Goal: Task Accomplishment & Management: Manage account settings

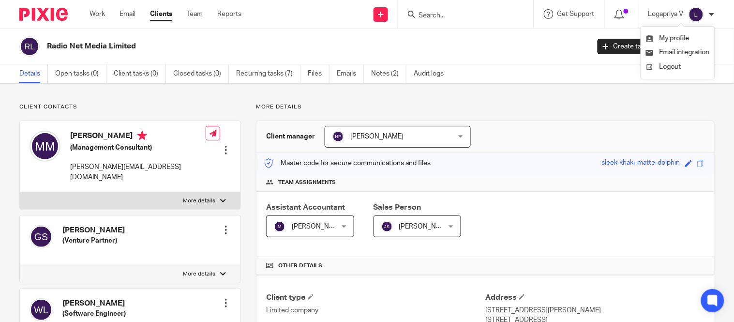
scroll to position [181, 0]
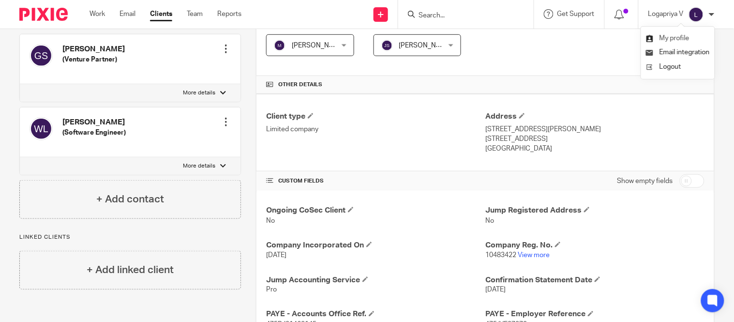
click at [675, 35] on span "My profile" at bounding box center [675, 38] width 30 height 7
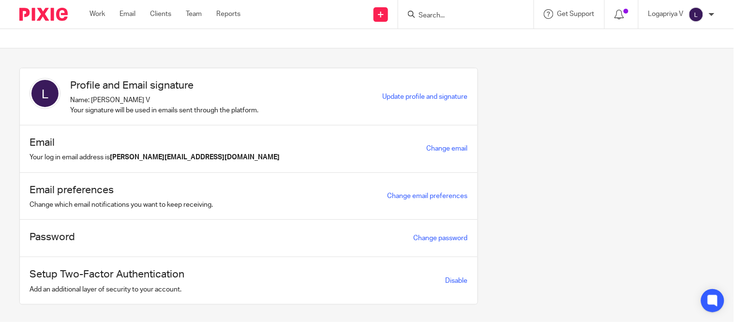
scroll to position [16, 0]
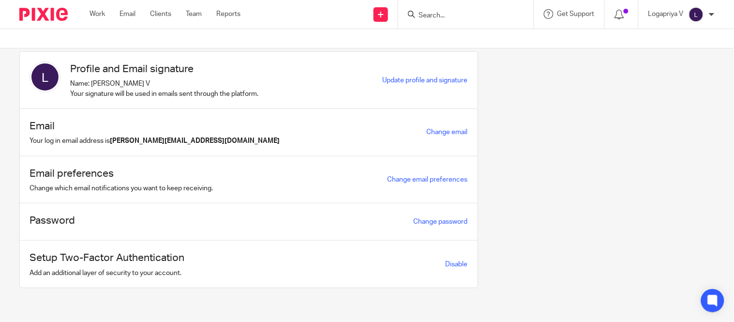
click at [398, 74] on div "Profile and Email signature Name: [PERSON_NAME] V Your signature will be used i…" at bounding box center [249, 80] width 458 height 57
click at [395, 77] on span "Update profile and signature" at bounding box center [425, 80] width 85 height 7
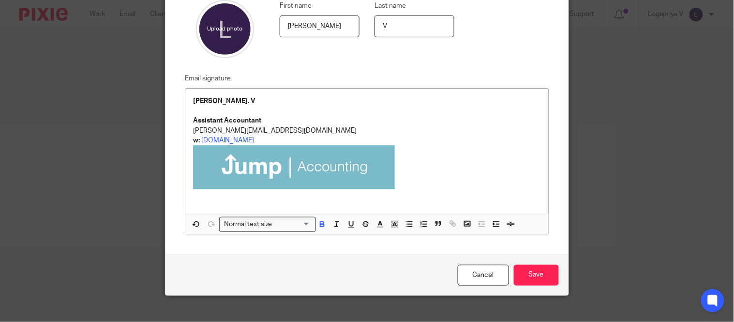
scroll to position [102, 0]
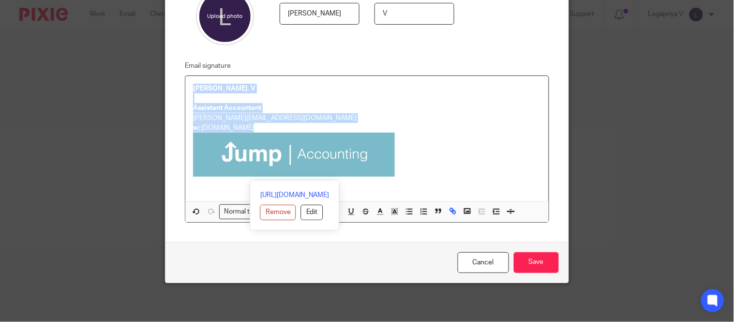
drag, startPoint x: 409, startPoint y: 165, endPoint x: 180, endPoint y: 89, distance: 240.7
click at [180, 89] on div "Email signature Logapriya. V Assistant Accountant logapriya@jumpaccounting.co.u…" at bounding box center [360, 141] width 380 height 163
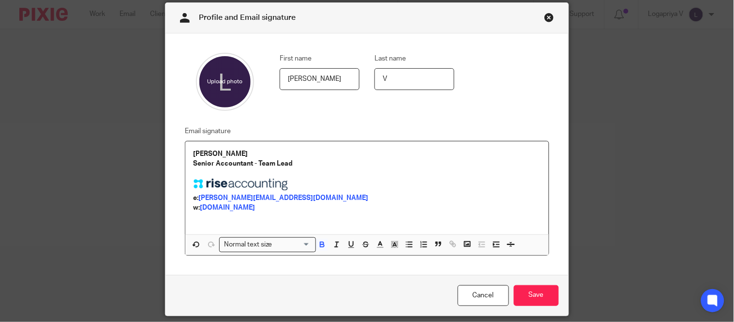
scroll to position [43, 0]
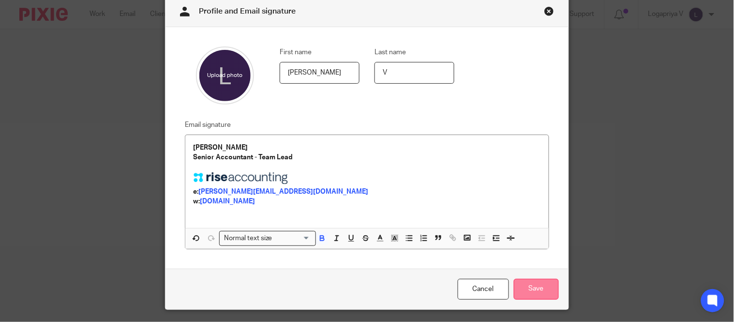
click at [522, 284] on input "Save" at bounding box center [536, 289] width 45 height 21
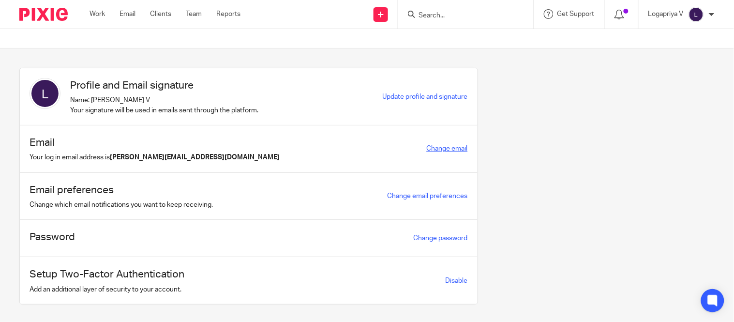
click at [428, 148] on link "Change email" at bounding box center [447, 148] width 41 height 7
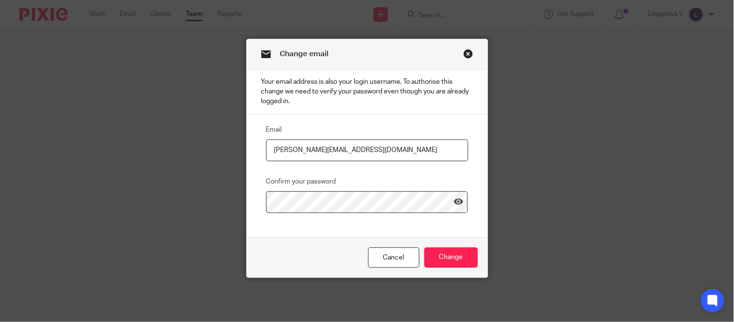
drag, startPoint x: 333, startPoint y: 154, endPoint x: 255, endPoint y: 157, distance: 78.5
click at [255, 157] on div "Email [PERSON_NAME][EMAIL_ADDRESS][DOMAIN_NAME] Confirm your password" at bounding box center [359, 168] width 217 height 89
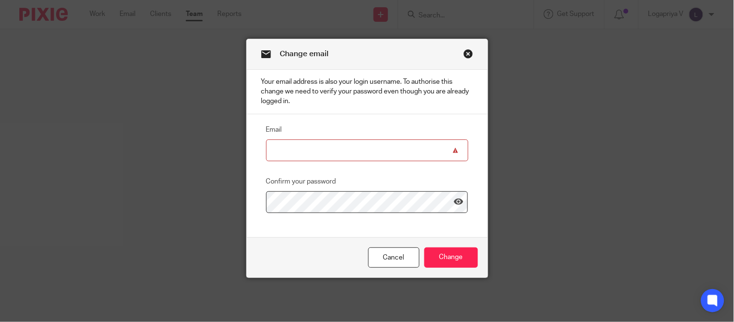
paste input "[PERSON_NAME][EMAIL_ADDRESS][DOMAIN_NAME]"
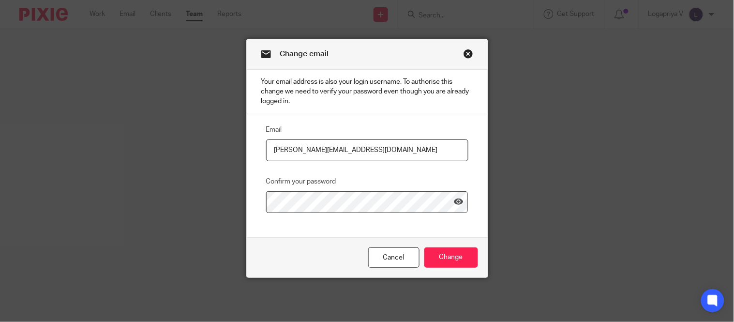
type input "[PERSON_NAME][EMAIL_ADDRESS][DOMAIN_NAME]"
click at [466, 263] on input "Change" at bounding box center [452, 257] width 54 height 21
click at [456, 205] on icon at bounding box center [459, 202] width 10 height 10
click at [438, 258] on input "Change" at bounding box center [452, 257] width 54 height 21
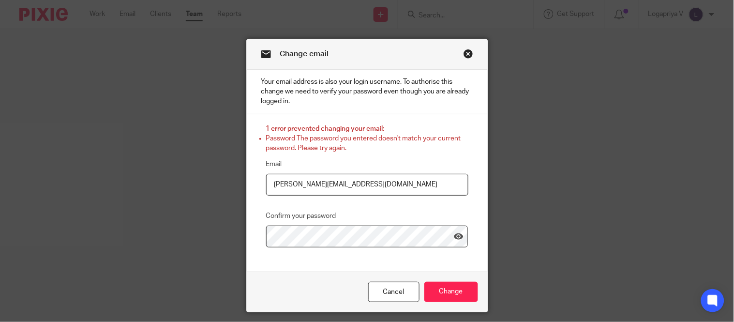
drag, startPoint x: 387, startPoint y: 189, endPoint x: 253, endPoint y: 187, distance: 134.6
click at [253, 187] on div "1 error prevented changing your email: Password The password you entered doesn'…" at bounding box center [359, 185] width 217 height 123
type input "logapriya@riseaccounting.co.uk"
click at [449, 240] on div at bounding box center [367, 237] width 202 height 22
click at [454, 236] on icon at bounding box center [459, 236] width 10 height 10
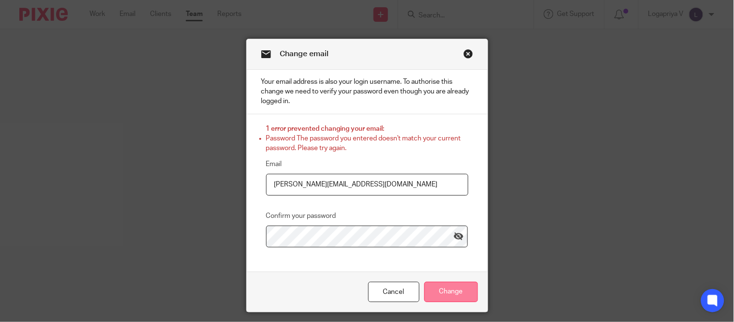
click at [445, 287] on input "Change" at bounding box center [452, 292] width 54 height 21
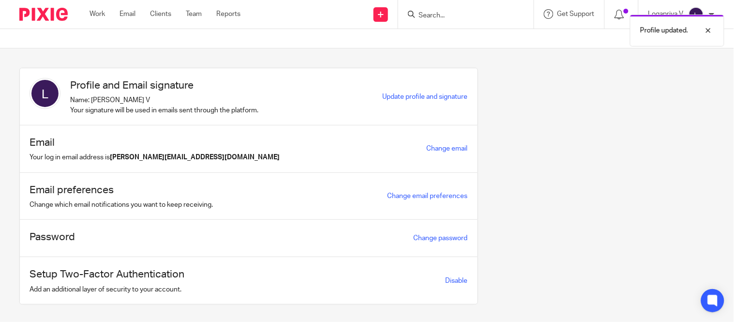
click at [542, 269] on div "Profile and Email signature Name: [PERSON_NAME] V Your signature will be used i…" at bounding box center [359, 193] width 711 height 251
click at [409, 90] on div "Profile and Email signature Name: Logapriya V Your signature will be used in em…" at bounding box center [249, 96] width 458 height 57
click at [409, 105] on div "Profile and Email signature Name: Logapriya V Your signature will be used in em…" at bounding box center [249, 96] width 458 height 57
click at [412, 98] on span "Update profile and signature" at bounding box center [425, 96] width 85 height 7
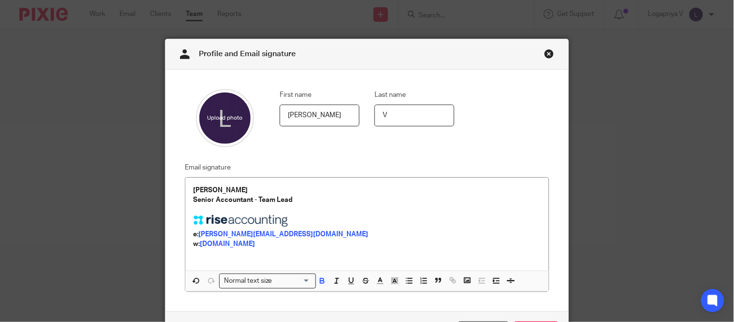
scroll to position [69, 0]
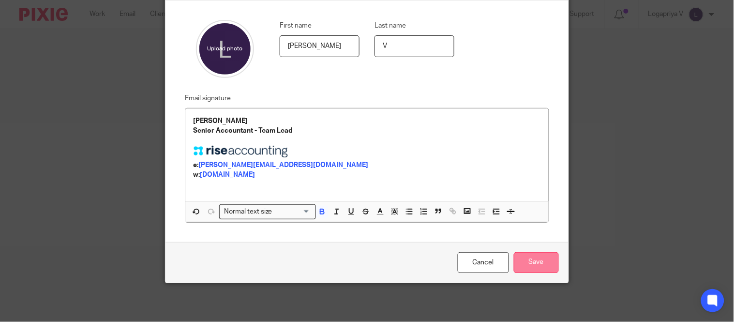
click at [539, 270] on input "Save" at bounding box center [536, 262] width 45 height 21
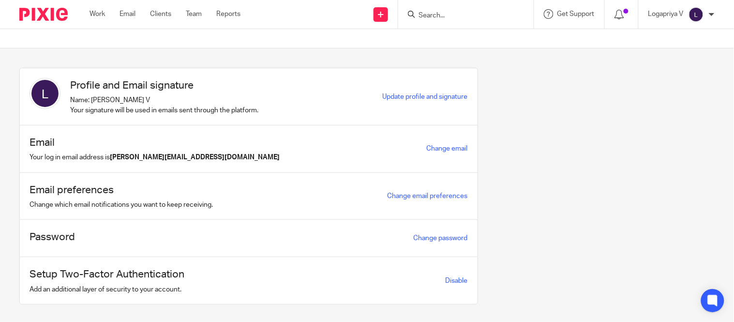
scroll to position [16, 0]
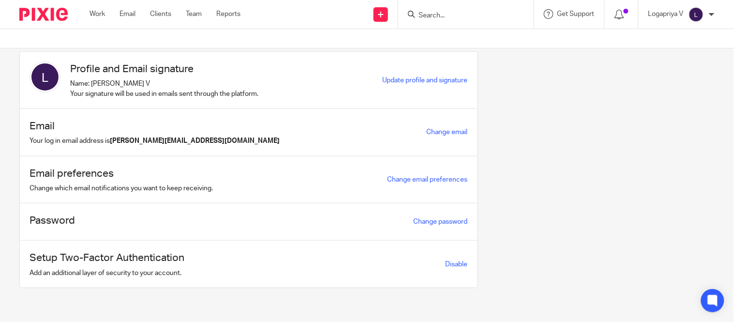
click at [163, 180] on h1 "Email preferences" at bounding box center [121, 173] width 183 height 15
click at [306, 254] on div "Setup Two-Factor Authentication Add an additional layer of security to your acc…" at bounding box center [249, 264] width 458 height 47
click at [699, 16] on img at bounding box center [696, 14] width 15 height 15
click at [665, 49] on span "Email integration" at bounding box center [685, 52] width 50 height 7
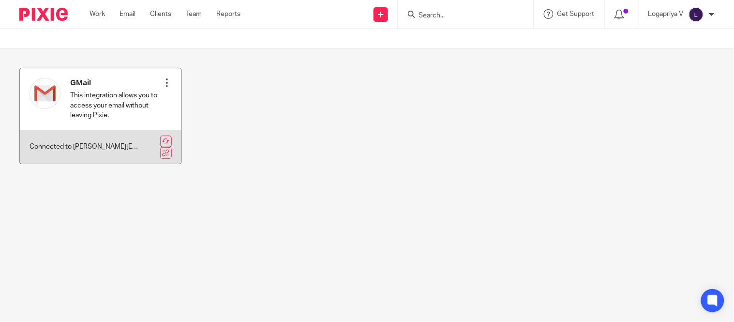
click at [165, 87] on div at bounding box center [167, 83] width 10 height 10
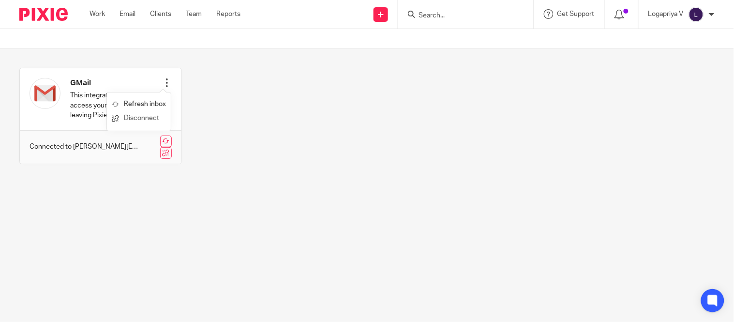
click at [152, 117] on link "Disconnect" at bounding box center [139, 118] width 54 height 14
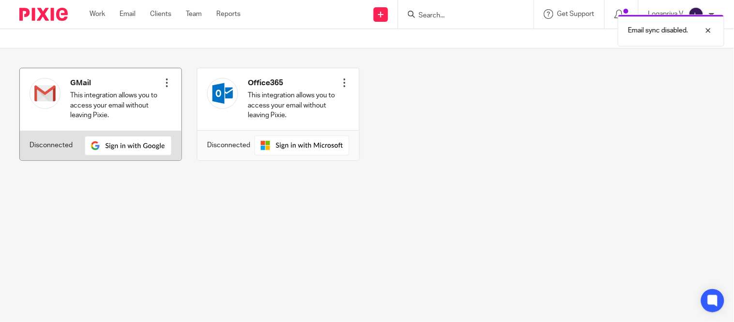
click at [162, 81] on div at bounding box center [167, 83] width 10 height 10
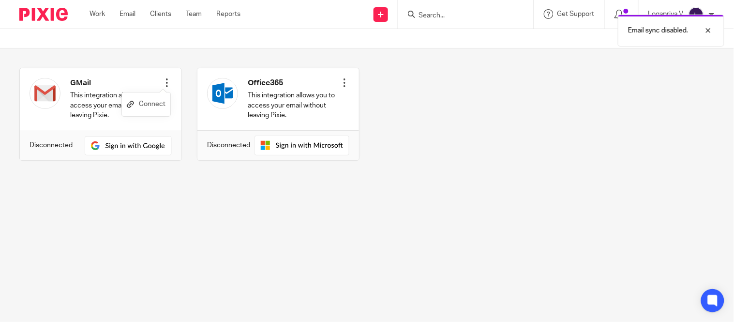
click at [157, 100] on link "Connect" at bounding box center [146, 104] width 39 height 14
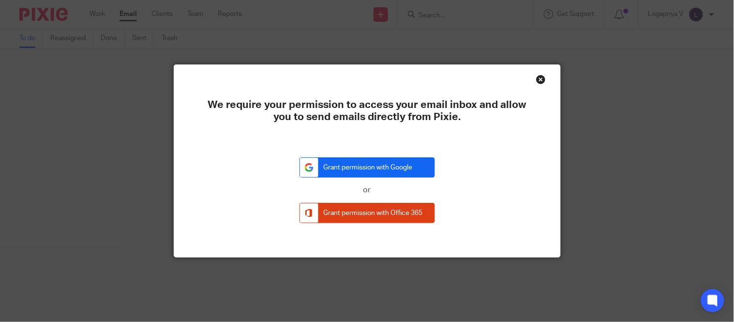
click at [410, 171] on link "Grant permission with Google" at bounding box center [368, 167] width 136 height 21
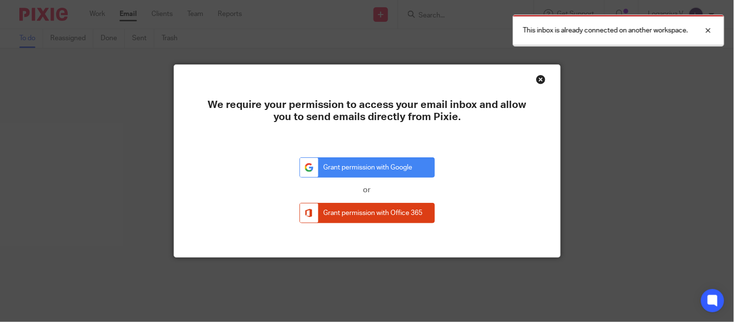
click at [536, 81] on div "Close this dialog window" at bounding box center [541, 80] width 10 height 10
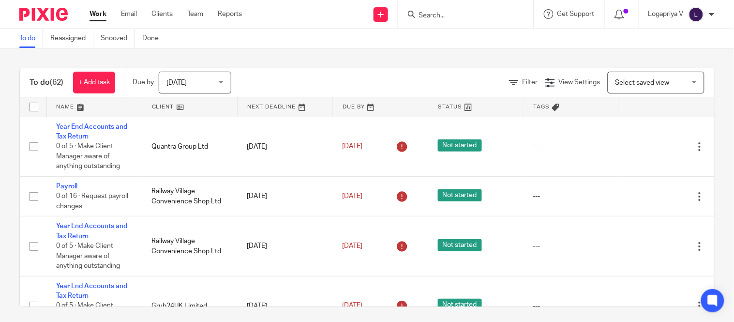
click at [705, 15] on div "Logapriya V" at bounding box center [682, 14] width 66 height 15
click at [681, 52] on span "Email integration" at bounding box center [685, 52] width 50 height 7
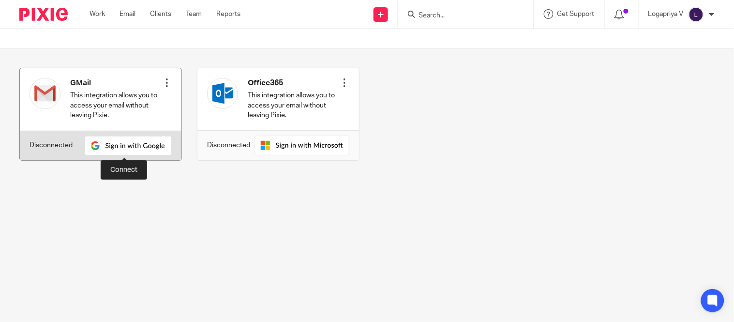
click at [163, 137] on img at bounding box center [128, 145] width 87 height 19
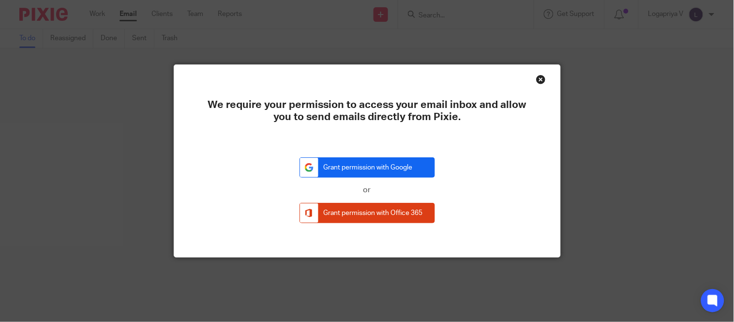
click at [365, 167] on link "Grant permission with Google" at bounding box center [368, 167] width 136 height 21
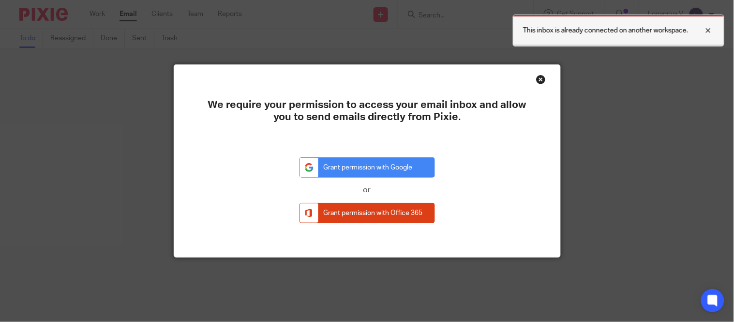
click at [603, 37] on div "This inbox is already connected on another workspace." at bounding box center [619, 31] width 212 height 32
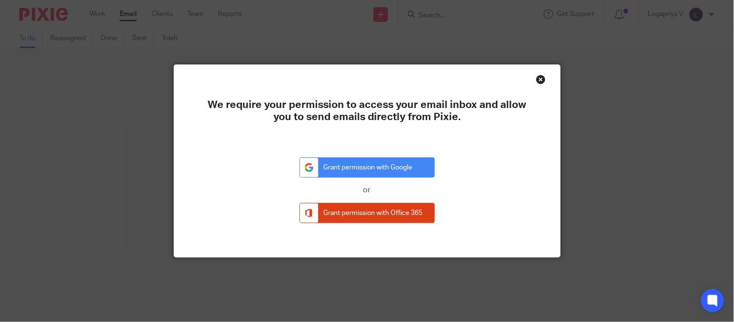
click at [543, 82] on div "We require your permission to access your email inbox and allow you to send ema…" at bounding box center [367, 161] width 386 height 192
click at [539, 82] on div "Close this dialog window" at bounding box center [541, 80] width 10 height 10
click at [536, 82] on div "Close this dialog window" at bounding box center [541, 80] width 10 height 10
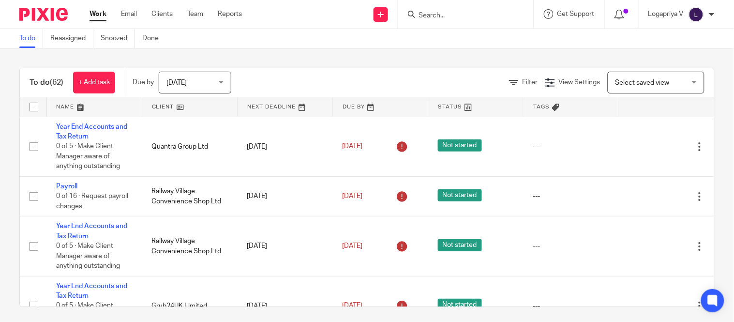
drag, startPoint x: 714, startPoint y: 22, endPoint x: 704, endPoint y: 16, distance: 11.3
click at [704, 16] on div "Logapriya V My profile Email integration Logout" at bounding box center [682, 14] width 86 height 29
click at [704, 16] on img at bounding box center [696, 14] width 15 height 15
click at [668, 49] on span "Email integration" at bounding box center [685, 52] width 50 height 7
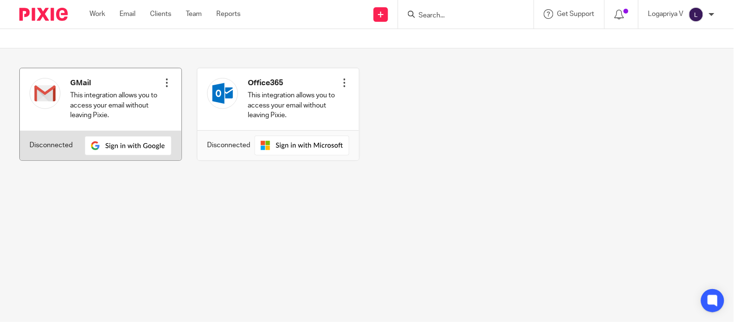
click at [168, 80] on div "GMail This integration allows you to access your email without leaving Pixie. C…" at bounding box center [101, 99] width 162 height 62
click at [166, 80] on div at bounding box center [167, 83] width 10 height 10
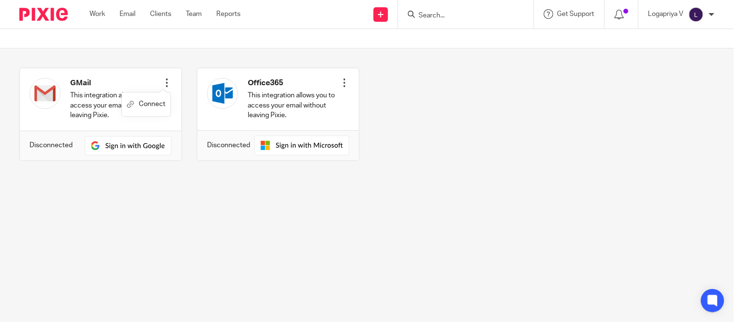
click at [209, 296] on main "GMail This integration allows you to access your email without leaving Pixie. C…" at bounding box center [367, 161] width 734 height 322
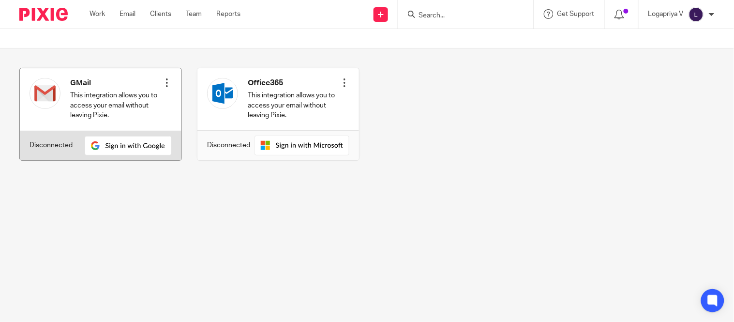
click at [171, 78] on div "GMail This integration allows you to access your email without leaving Pixie. C…" at bounding box center [101, 99] width 162 height 62
click at [167, 79] on div at bounding box center [167, 83] width 10 height 10
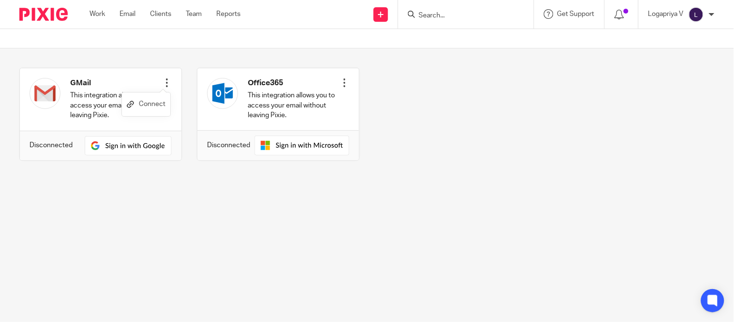
click at [165, 108] on link "Connect" at bounding box center [146, 104] width 39 height 14
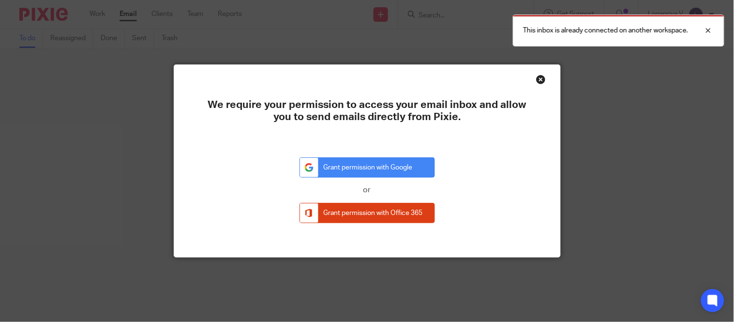
click at [539, 76] on div "Close this dialog window" at bounding box center [541, 80] width 10 height 10
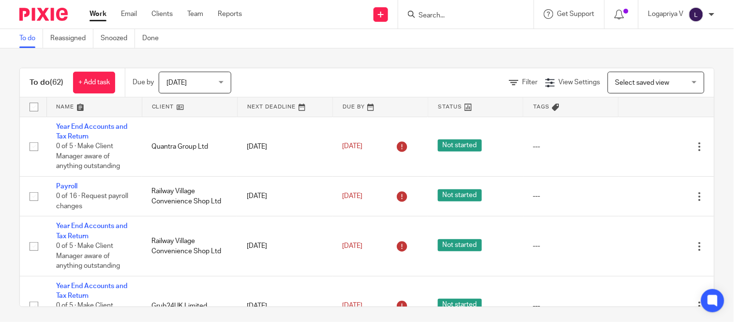
click at [698, 15] on img at bounding box center [696, 14] width 15 height 15
click at [678, 50] on span "Email integration" at bounding box center [685, 52] width 50 height 7
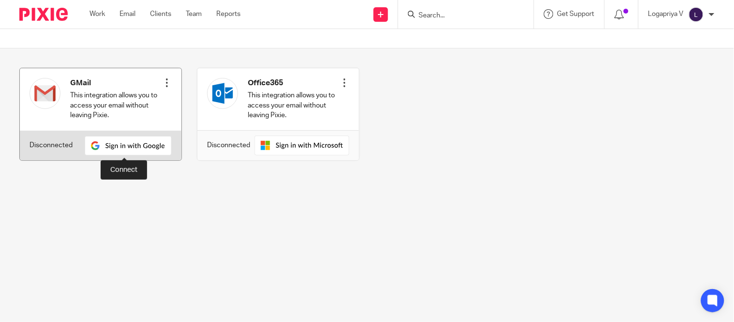
click at [128, 148] on img at bounding box center [128, 145] width 87 height 19
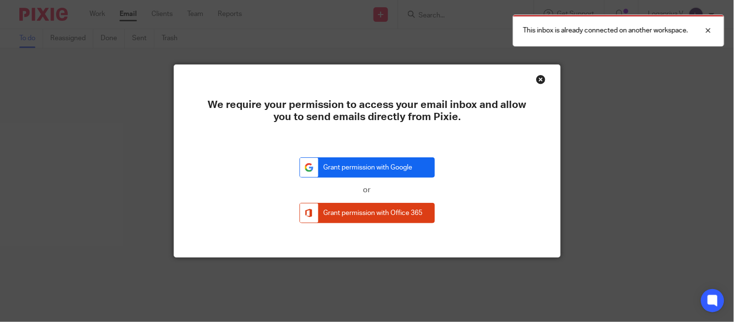
click at [383, 168] on link "Grant permission with Google" at bounding box center [368, 167] width 136 height 21
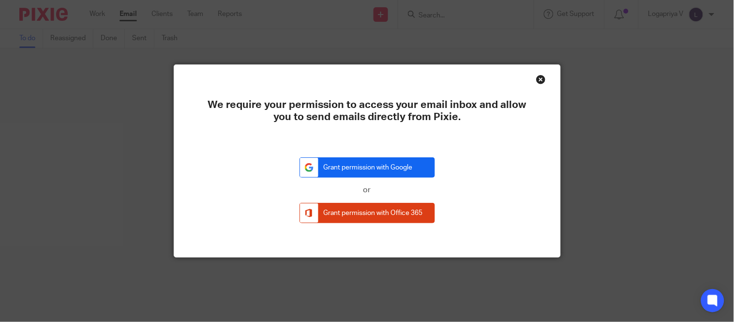
click at [413, 168] on link "Grant permission with Google" at bounding box center [368, 167] width 136 height 21
